Goal: Information Seeking & Learning: Learn about a topic

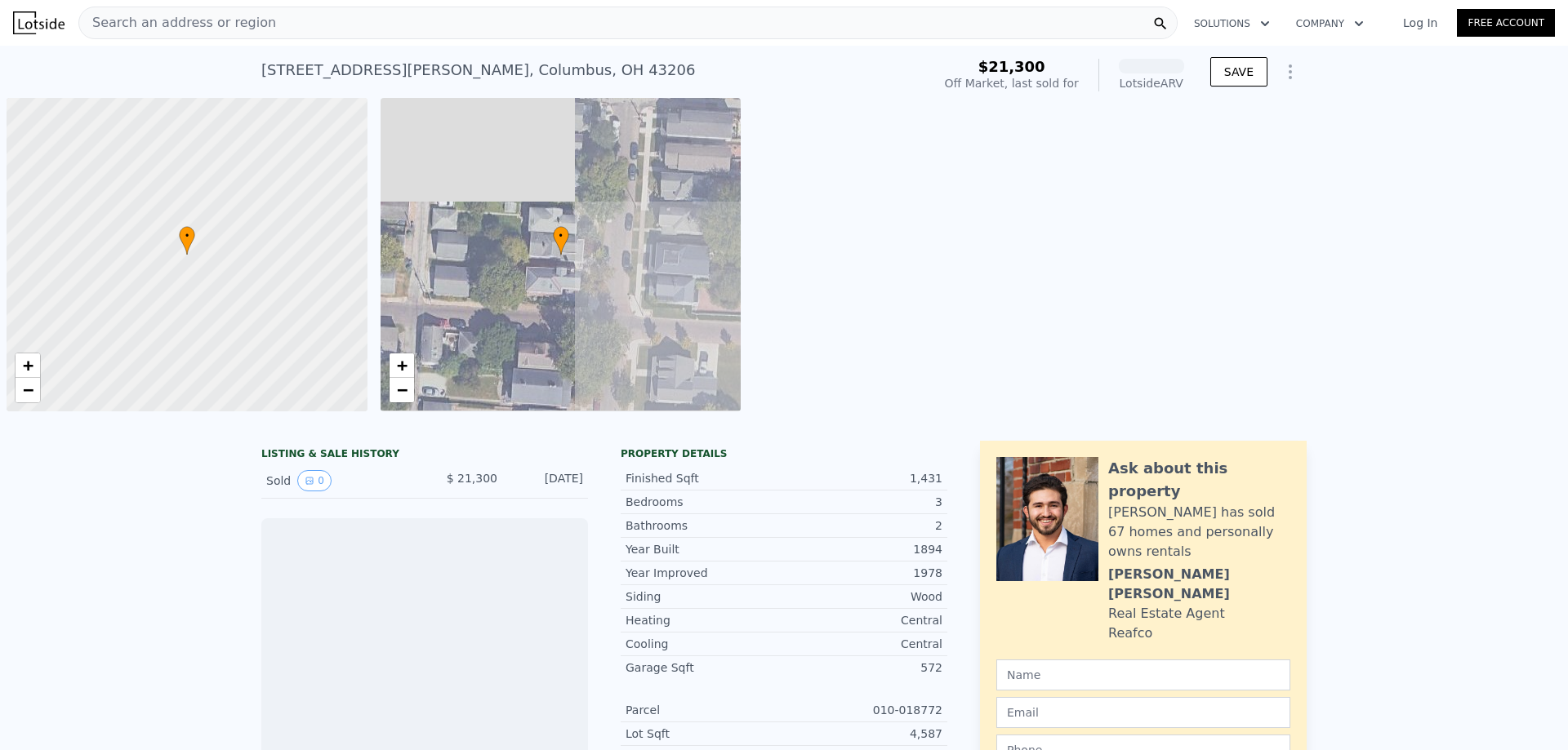
scroll to position [0, 7]
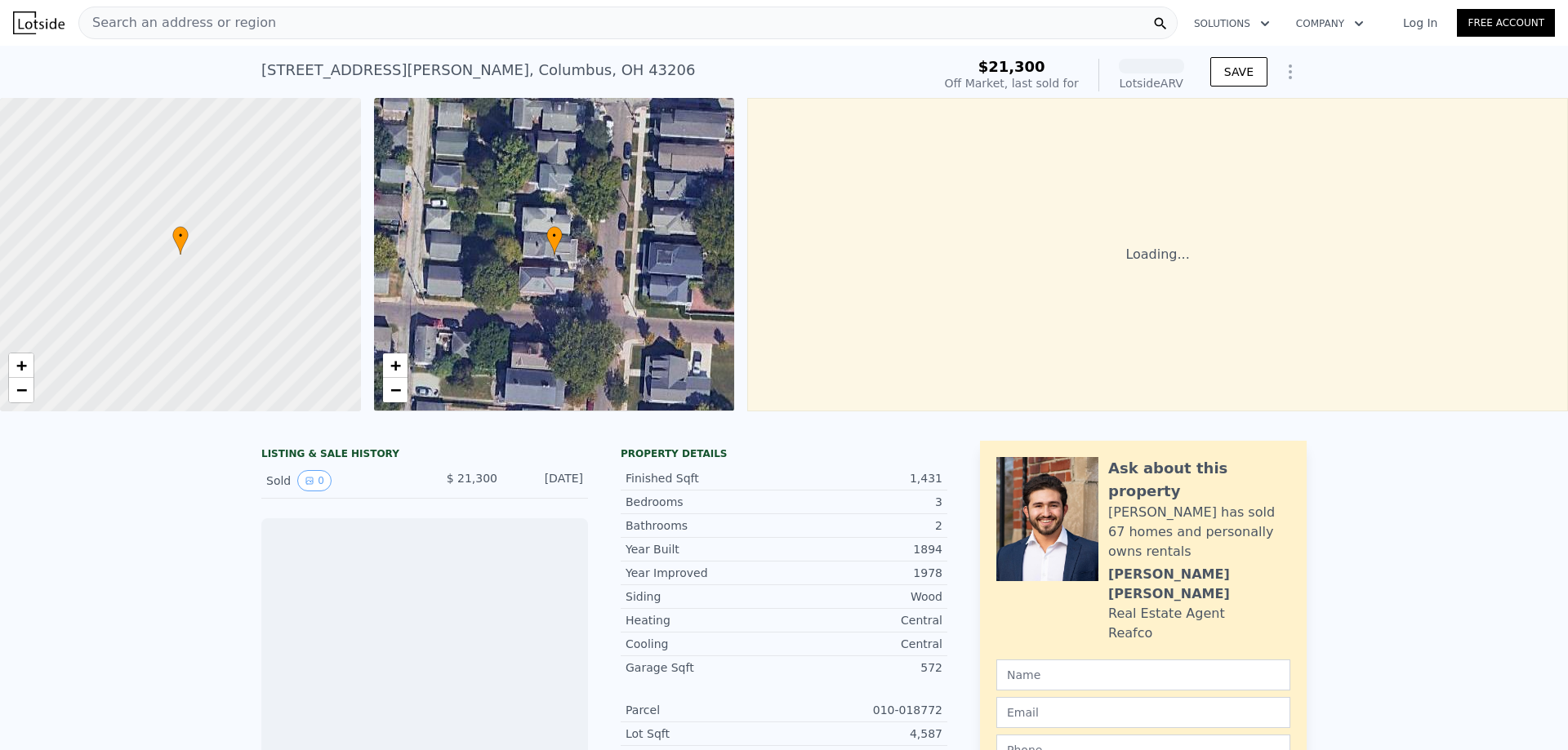
click at [499, 21] on div "Search an address or region" at bounding box center [628, 23] width 1099 height 33
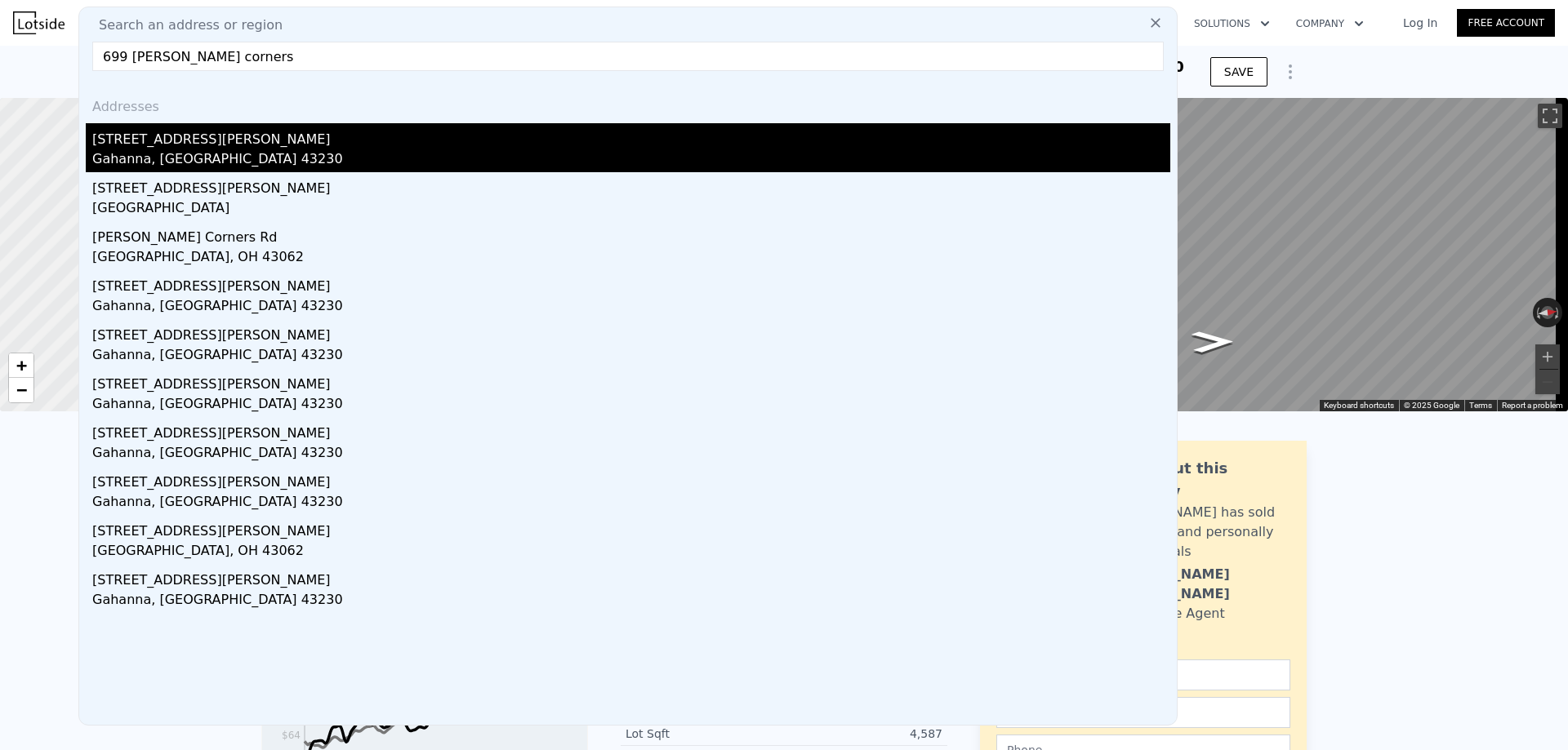
type input "699 [PERSON_NAME] corners"
click at [198, 138] on div "[STREET_ADDRESS][PERSON_NAME]" at bounding box center [631, 136] width 1077 height 26
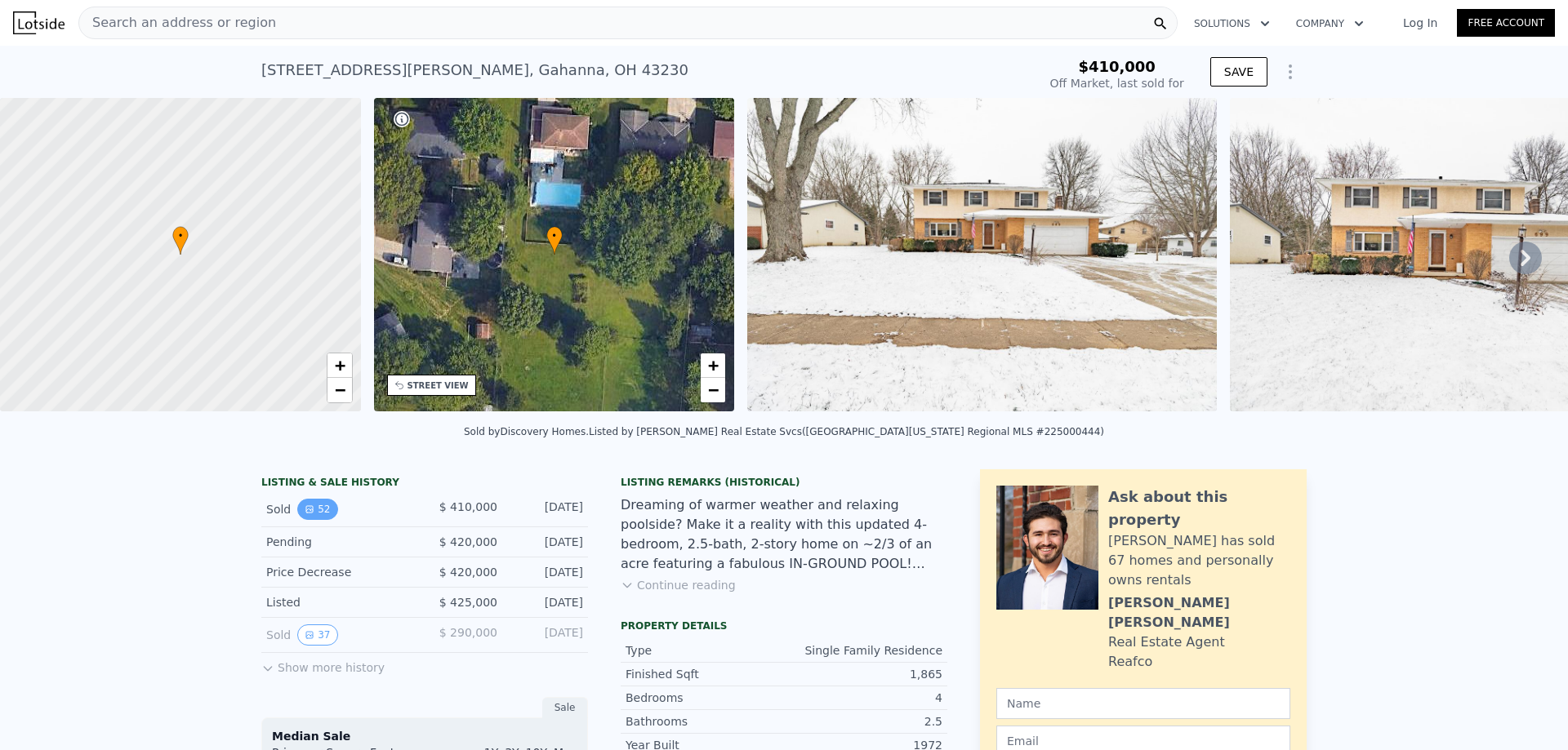
click at [311, 519] on button "52" at bounding box center [317, 509] width 40 height 21
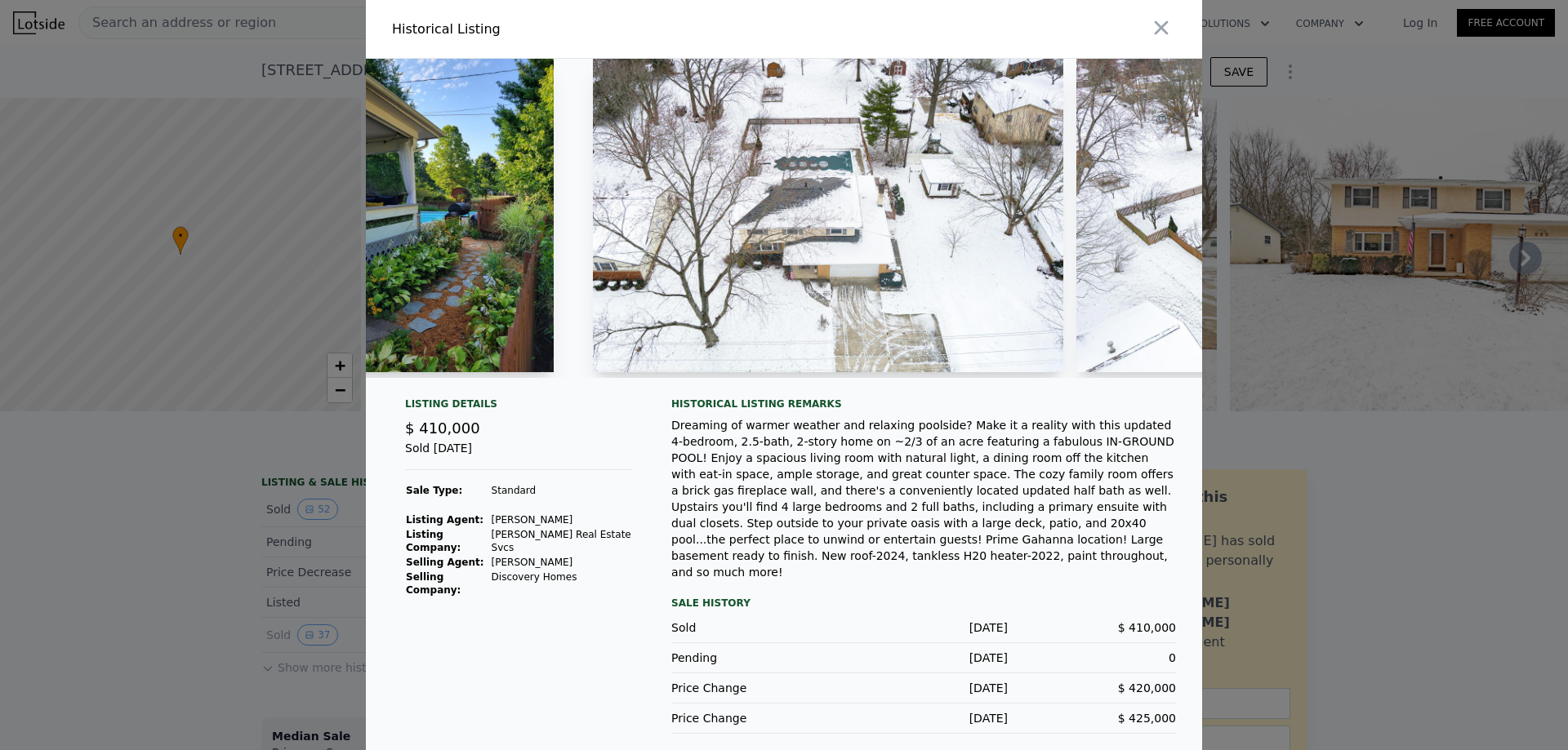
scroll to position [0, 20104]
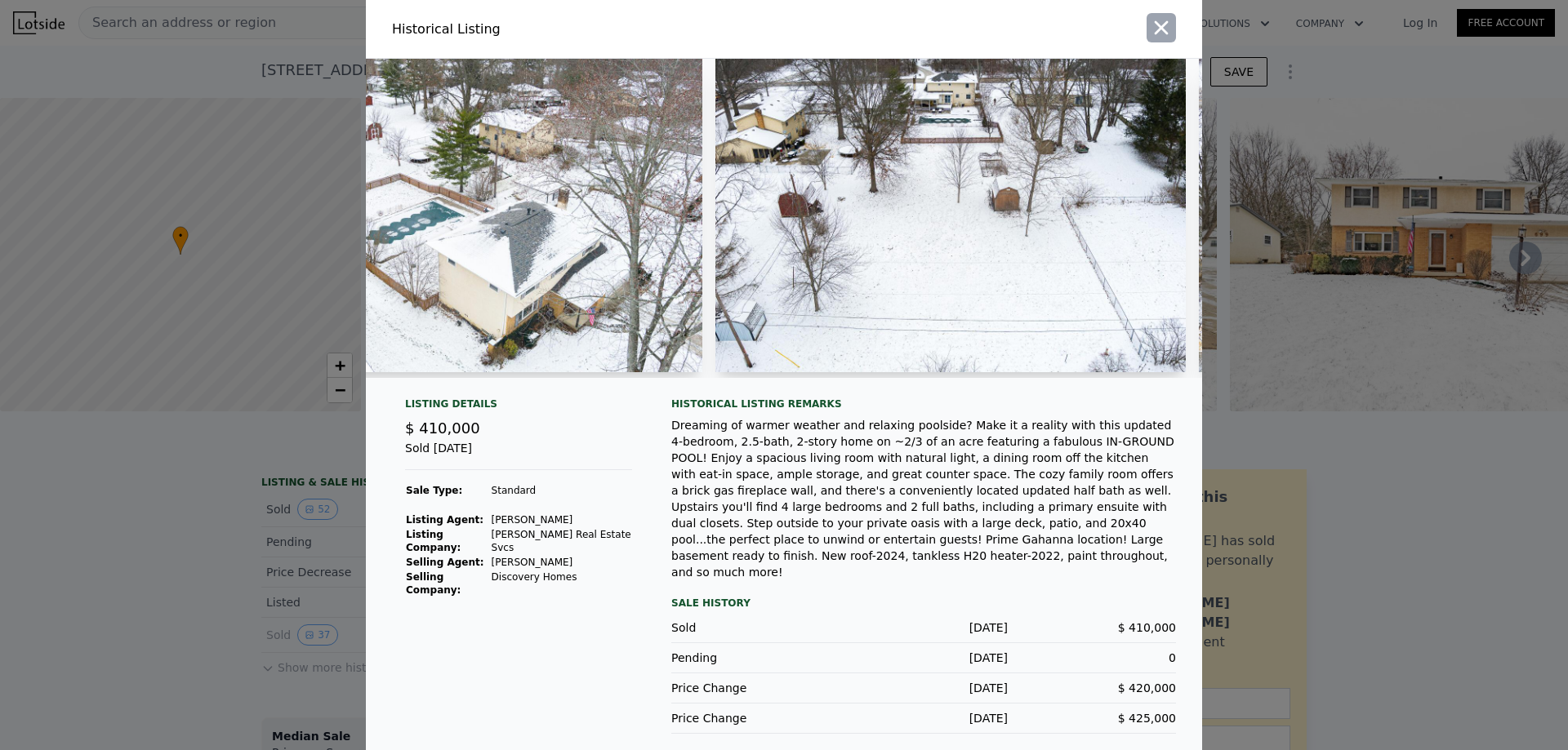
click at [1164, 24] on icon "button" at bounding box center [1161, 27] width 23 height 23
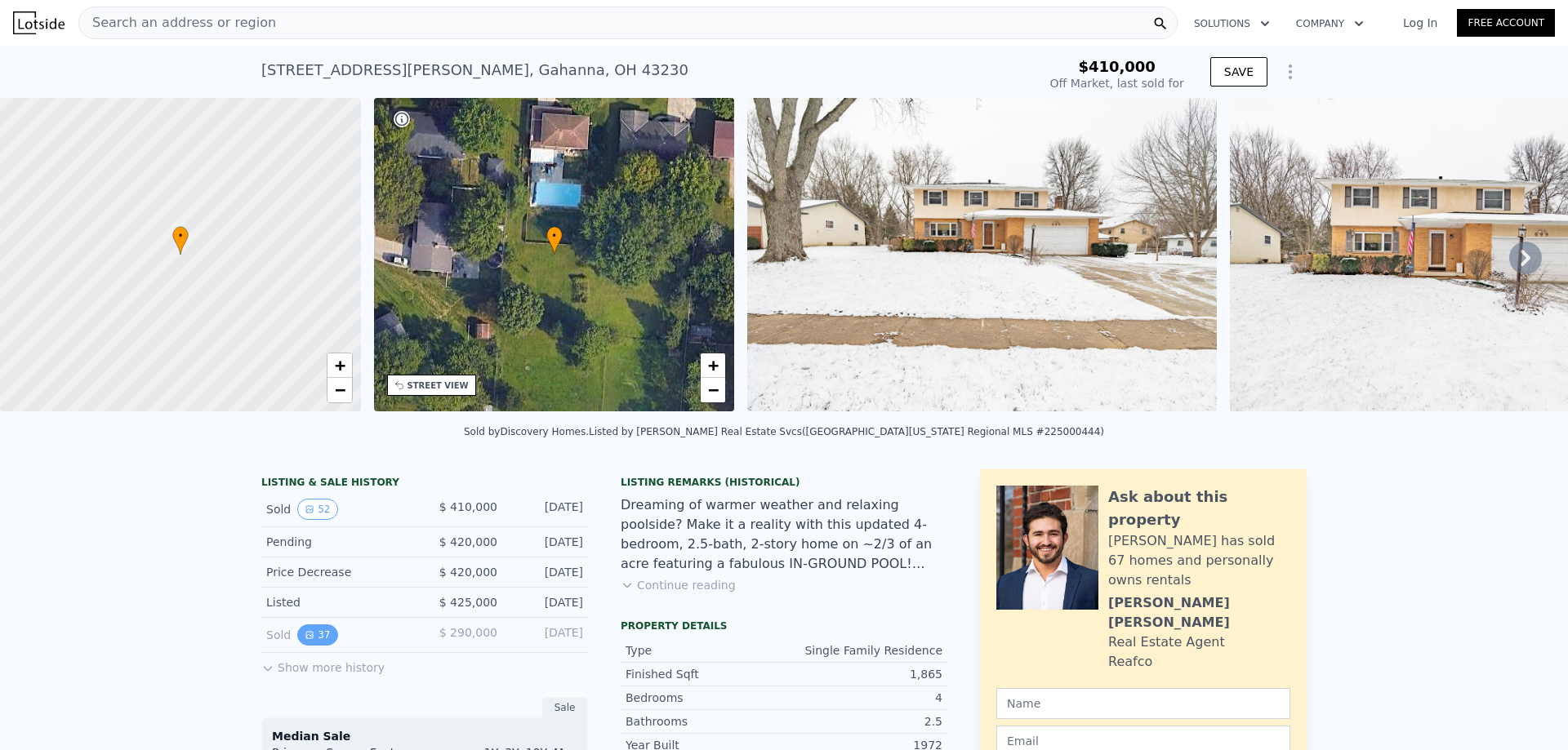
click at [304, 639] on icon "View historical data" at bounding box center [309, 635] width 9 height 9
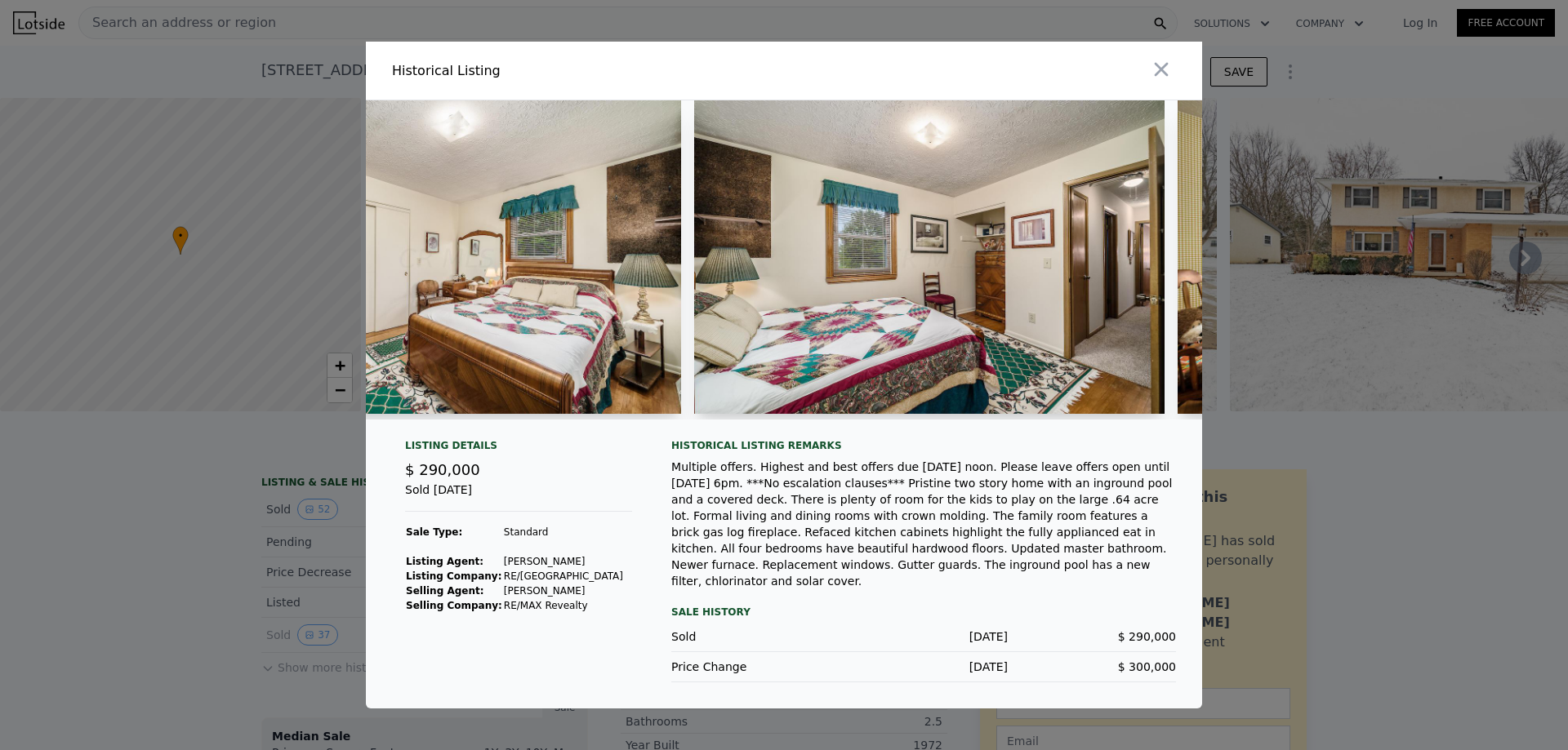
scroll to position [0, 14209]
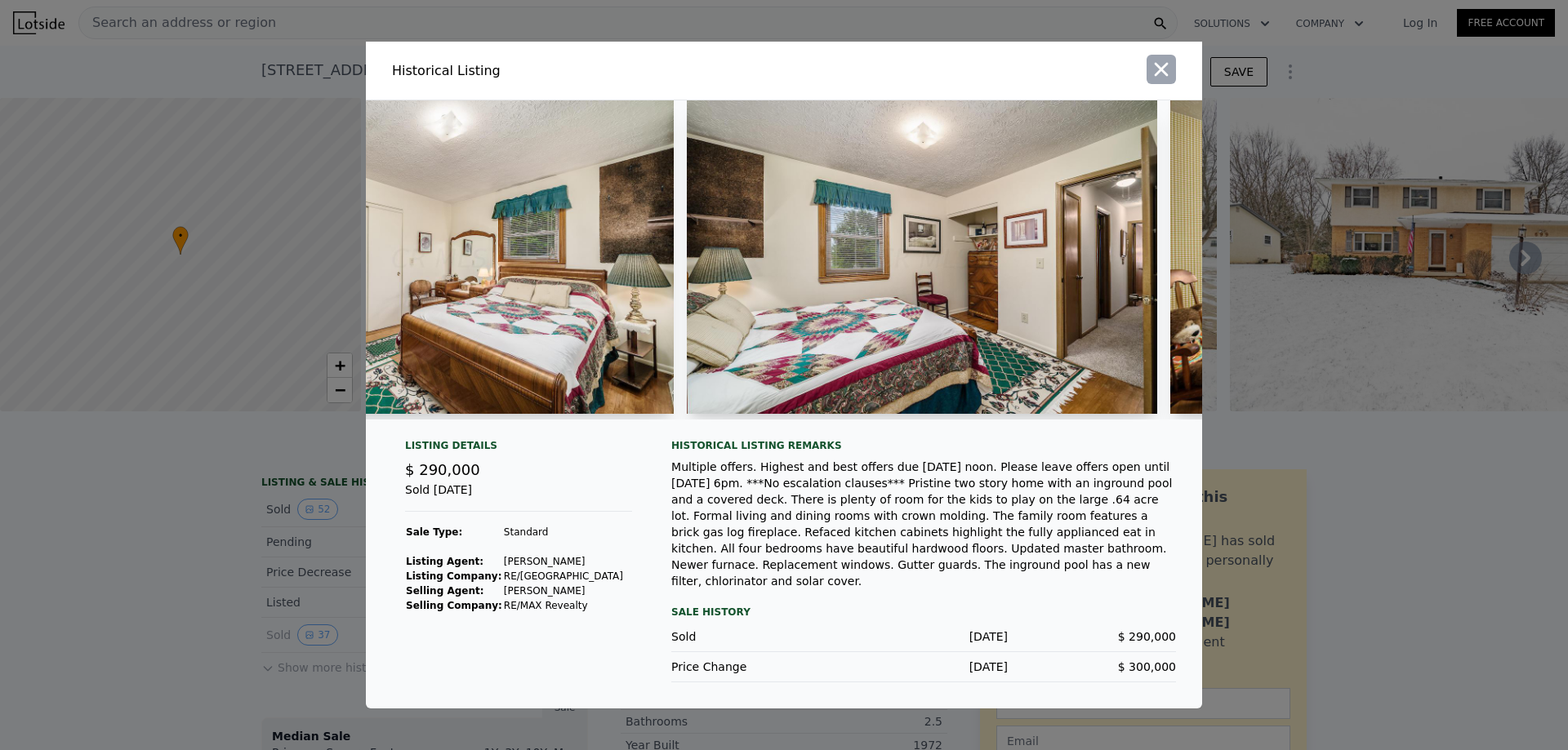
click at [1163, 78] on icon "button" at bounding box center [1161, 69] width 23 height 23
